Goal: Find contact information: Find contact information

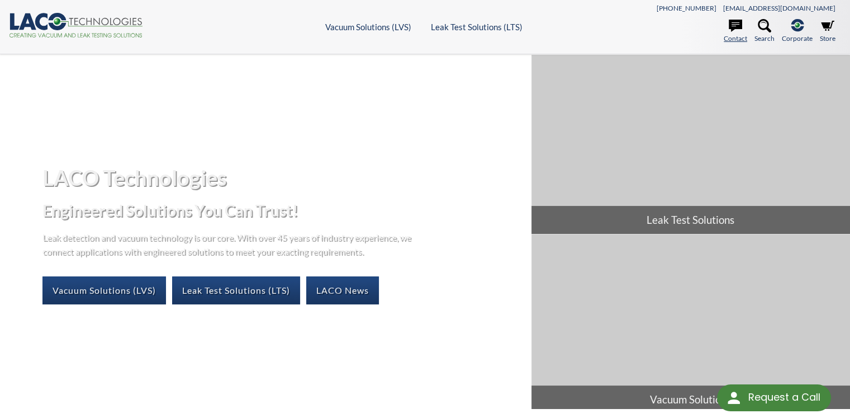
click at [731, 34] on link "Contact" at bounding box center [735, 31] width 23 height 25
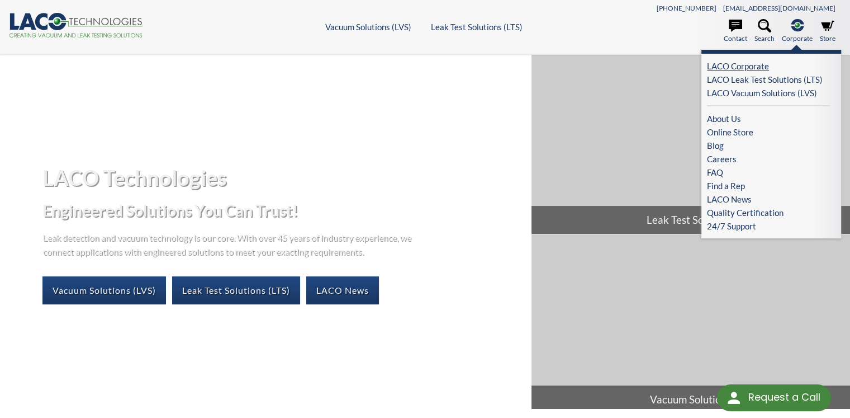
click at [712, 69] on link "LACO Corporate" at bounding box center [768, 65] width 123 height 13
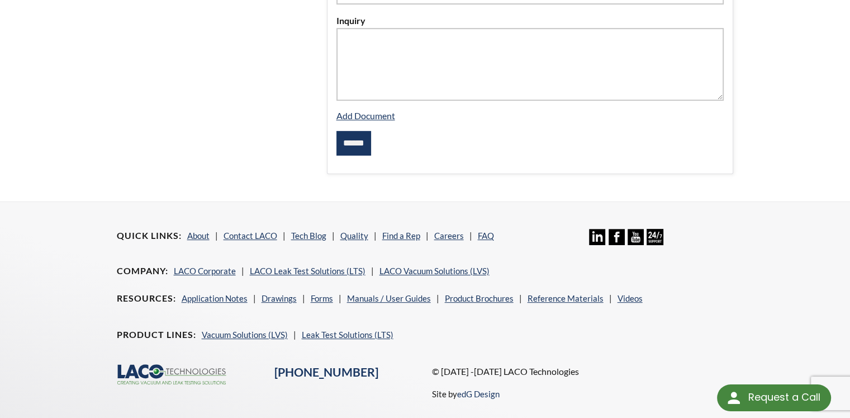
scroll to position [484, 0]
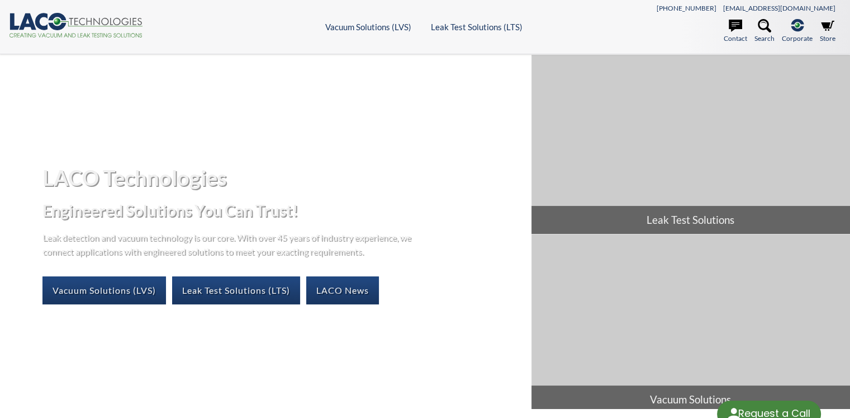
select select "Language Translate Widget"
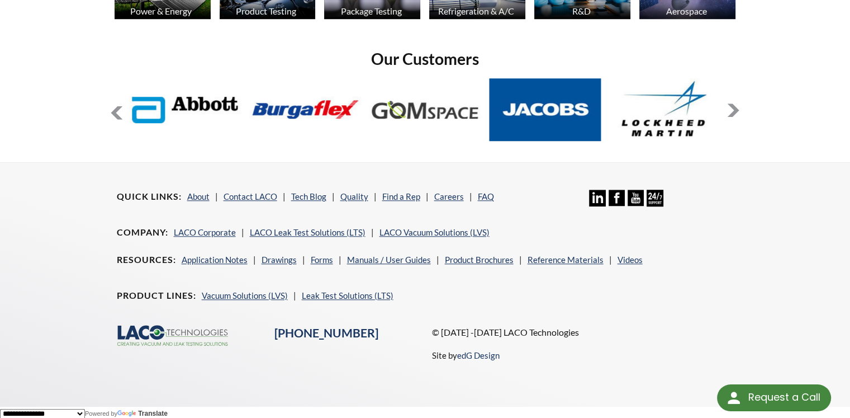
scroll to position [816, 0]
